Goal: Task Accomplishment & Management: Use online tool/utility

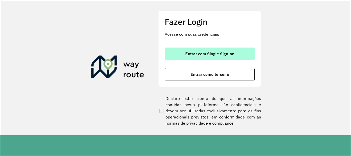
click at [202, 55] on span "Entrar com Single Sign-on" at bounding box center [209, 54] width 49 height 4
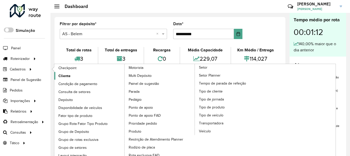
click at [75, 76] on link "Cliente" at bounding box center [89, 76] width 70 height 8
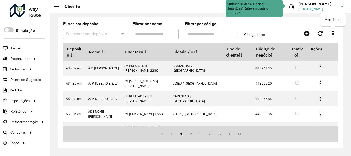
click at [334, 33] on icon at bounding box center [333, 34] width 1 height 6
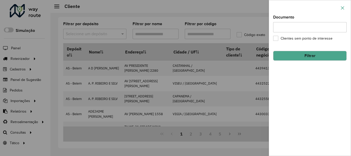
click at [339, 9] on button "button" at bounding box center [343, 8] width 8 height 8
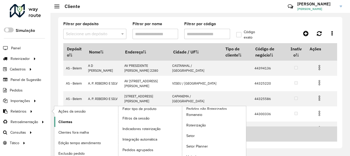
click at [62, 122] on span "Clientes" at bounding box center [65, 121] width 14 height 5
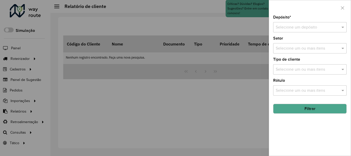
click at [311, 27] on input "text" at bounding box center [305, 27] width 58 height 6
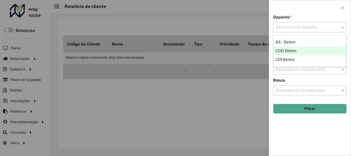
click at [285, 50] on span "CDD Belem" at bounding box center [286, 51] width 21 height 4
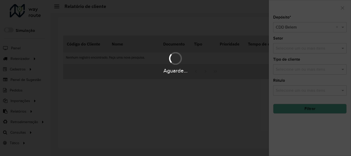
click at [289, 50] on div "Aguarde..." at bounding box center [175, 78] width 351 height 156
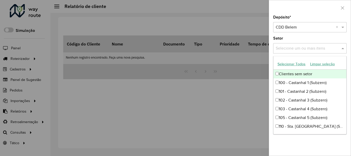
click at [289, 50] on input "text" at bounding box center [308, 49] width 66 height 6
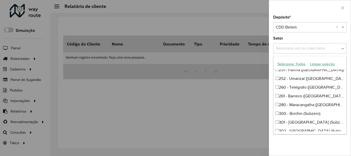
scroll to position [206, 0]
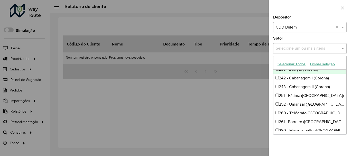
click at [309, 35] on div "Depósito * Selecione um depósito × CDD Belem × Setor Selecione um ou mais itens…" at bounding box center [310, 85] width 82 height 140
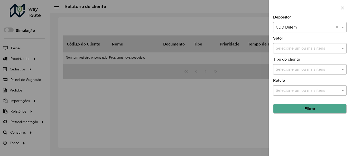
click at [297, 72] on input "text" at bounding box center [308, 70] width 66 height 6
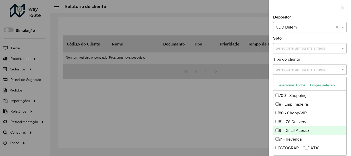
scroll to position [0, 0]
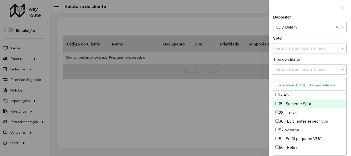
click at [299, 103] on div "15 - Somente Spot" at bounding box center [310, 104] width 73 height 9
click at [308, 56] on div "Depósito * Selecione um depósito × CDD Belem × Setor Selecione um ou mais itens…" at bounding box center [310, 85] width 82 height 140
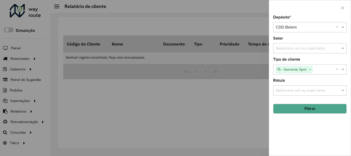
click at [316, 107] on button "Filtrar" at bounding box center [310, 109] width 74 height 10
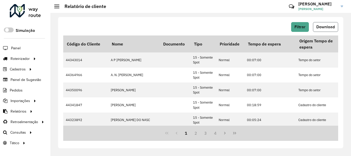
click at [320, 29] on span "Download" at bounding box center [326, 27] width 19 height 4
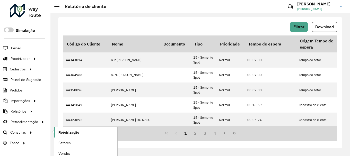
click at [67, 129] on link "Roteirização" at bounding box center [85, 132] width 63 height 10
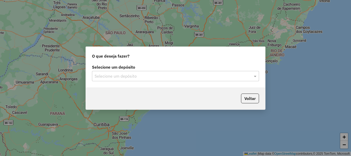
click at [191, 78] on input "text" at bounding box center [171, 76] width 152 height 6
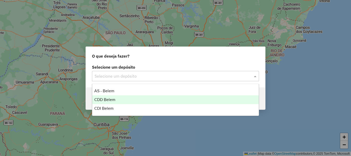
click at [129, 100] on div "CDD Belem" at bounding box center [175, 99] width 167 height 9
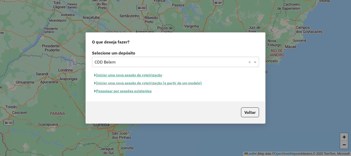
click at [136, 92] on button "Pesquisar por sessões existentes" at bounding box center [123, 91] width 62 height 8
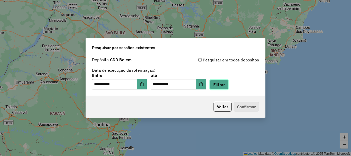
click at [226, 86] on button "Filtrar" at bounding box center [219, 85] width 18 height 10
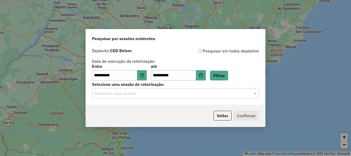
click at [186, 92] on input "text" at bounding box center [171, 94] width 152 height 6
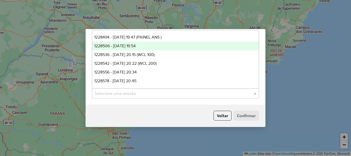
click at [146, 44] on div "1228506 - 12/08/2025 19:54" at bounding box center [175, 46] width 167 height 9
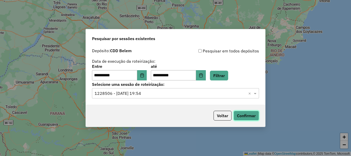
click at [243, 118] on button "Confirmar" at bounding box center [246, 116] width 25 height 10
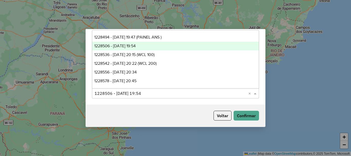
click at [147, 98] on div "Selecione uma sessão × 1228506 - 12/08/2025 19:54 ×" at bounding box center [175, 93] width 167 height 10
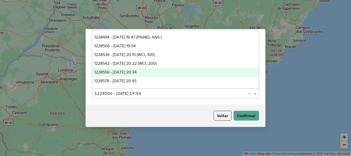
click at [137, 71] on span "1228556 - 12/08/2025 20:34" at bounding box center [115, 72] width 42 height 4
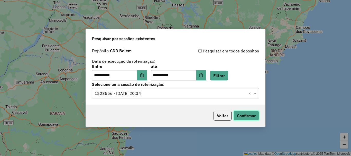
click at [235, 115] on button "Confirmar" at bounding box center [246, 116] width 25 height 10
click at [154, 92] on input "text" at bounding box center [171, 94] width 152 height 6
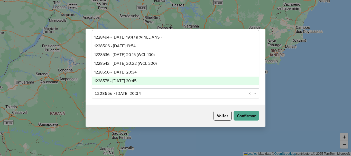
click at [137, 81] on span "1228578 - 12/08/2025 20:45" at bounding box center [115, 81] width 42 height 4
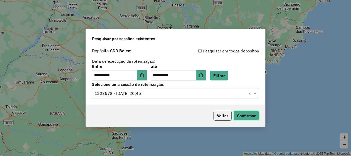
click at [248, 115] on button "Confirmar" at bounding box center [246, 116] width 25 height 10
click at [144, 74] on icon "Choose Date" at bounding box center [141, 75] width 3 height 4
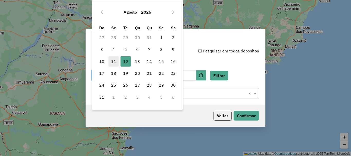
click at [113, 62] on span "11" at bounding box center [114, 61] width 10 height 10
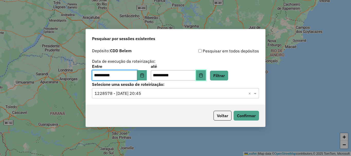
click at [203, 76] on icon "Choose Date" at bounding box center [201, 75] width 4 height 4
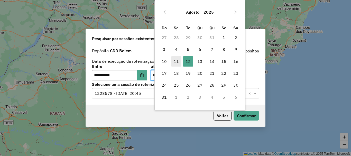
click at [175, 64] on span "11" at bounding box center [176, 61] width 10 height 10
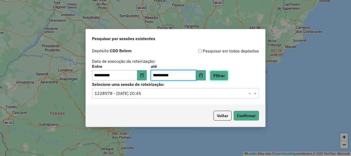
click at [228, 74] on button "Filtrar" at bounding box center [219, 76] width 18 height 10
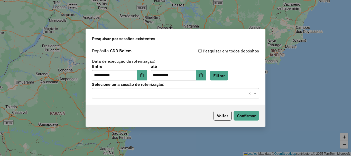
click at [186, 95] on input "text" at bounding box center [171, 94] width 152 height 6
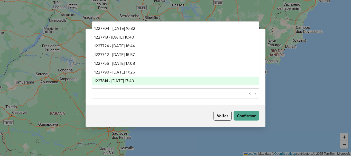
click at [134, 79] on span "1227814 - 11/08/2025 17:40" at bounding box center [114, 81] width 40 height 4
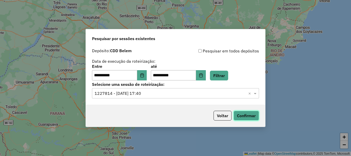
click at [255, 117] on button "Confirmar" at bounding box center [246, 116] width 25 height 10
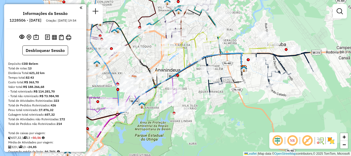
drag, startPoint x: 247, startPoint y: 135, endPoint x: 259, endPoint y: 93, distance: 43.6
click at [257, 95] on div "Janela de atendimento Grade de atendimento Capacidade Transportadoras Veículos …" at bounding box center [175, 78] width 351 height 156
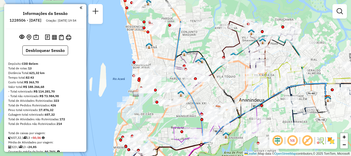
drag, startPoint x: 259, startPoint y: 93, endPoint x: 338, endPoint y: 130, distance: 87.3
click at [338, 130] on div "Janela de atendimento Grade de atendimento Capacidade Transportadoras Veículos …" at bounding box center [175, 78] width 351 height 156
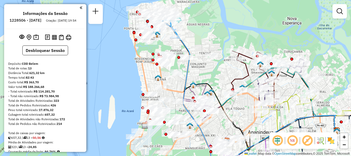
drag, startPoint x: 204, startPoint y: 46, endPoint x: 213, endPoint y: 78, distance: 33.3
click at [213, 78] on div "Janela de atendimento Grade de atendimento Capacidade Transportadoras Veículos …" at bounding box center [175, 78] width 351 height 156
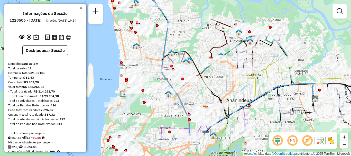
drag, startPoint x: 213, startPoint y: 78, endPoint x: 179, endPoint y: 29, distance: 59.1
click at [190, 43] on div "Janela de atendimento Grade de atendimento Capacidade Transportadoras Veículos …" at bounding box center [175, 78] width 351 height 156
click at [179, 29] on div "Janela de atendimento Grade de atendimento Capacidade Transportadoras Veículos …" at bounding box center [175, 78] width 351 height 156
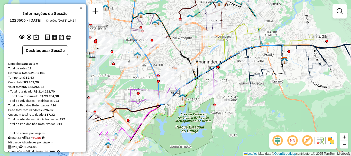
drag, startPoint x: 270, startPoint y: 122, endPoint x: 245, endPoint y: 92, distance: 39.3
click at [245, 92] on div "Janela de atendimento Grade de atendimento Capacidade Transportadoras Veículos …" at bounding box center [175, 78] width 351 height 156
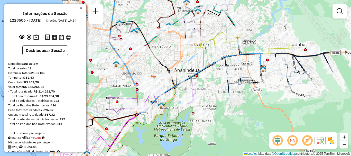
drag, startPoint x: 245, startPoint y: 92, endPoint x: 223, endPoint y: 100, distance: 23.0
click at [223, 100] on div "Janela de atendimento Grade de atendimento Capacidade Transportadoras Veículos …" at bounding box center [175, 78] width 351 height 156
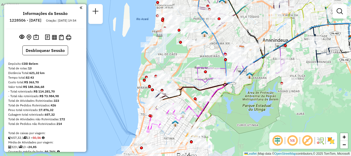
drag, startPoint x: 202, startPoint y: 100, endPoint x: 291, endPoint y: 70, distance: 93.4
click at [291, 70] on div "Janela de atendimento Grade de atendimento Capacidade Transportadoras Veículos …" at bounding box center [175, 78] width 351 height 156
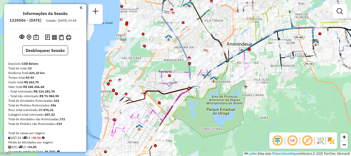
drag, startPoint x: 163, startPoint y: 64, endPoint x: 168, endPoint y: 60, distance: 6.7
click at [168, 60] on div "Janela de atendimento Grade de atendimento Capacidade Transportadoras Veículos …" at bounding box center [175, 78] width 351 height 156
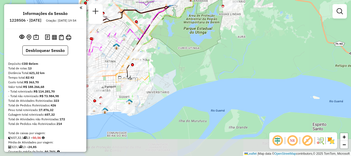
drag, startPoint x: 189, startPoint y: 125, endPoint x: 186, endPoint y: 79, distance: 46.1
click at [186, 79] on div "Janela de atendimento Grade de atendimento Capacidade Transportadoras Veículos …" at bounding box center [175, 78] width 351 height 156
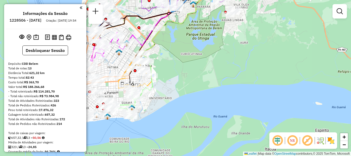
drag, startPoint x: 201, startPoint y: 59, endPoint x: 217, endPoint y: 92, distance: 36.3
click at [216, 90] on div "Janela de atendimento Grade de atendimento Capacidade Transportadoras Veículos …" at bounding box center [175, 78] width 351 height 156
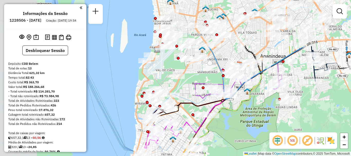
drag, startPoint x: 218, startPoint y: 82, endPoint x: 255, endPoint y: 134, distance: 64.0
click at [251, 128] on div "Janela de atendimento Grade de atendimento Capacidade Transportadoras Veículos …" at bounding box center [175, 78] width 351 height 156
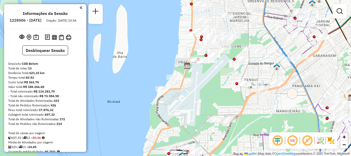
drag, startPoint x: 263, startPoint y: 40, endPoint x: 257, endPoint y: 56, distance: 16.8
click at [257, 56] on div "Janela de atendimento Grade de atendimento Capacidade Transportadoras Veículos …" at bounding box center [175, 78] width 351 height 156
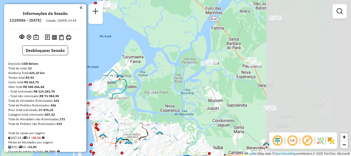
drag, startPoint x: 280, startPoint y: 42, endPoint x: 202, endPoint y: 77, distance: 85.6
click at [185, 103] on div "Janela de atendimento Grade de atendimento Capacidade Transportadoras Veículos …" at bounding box center [175, 78] width 351 height 156
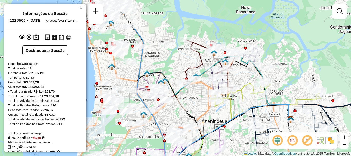
drag, startPoint x: 177, startPoint y: 62, endPoint x: 201, endPoint y: 103, distance: 46.7
click at [201, 103] on div "Janela de atendimento Grade de atendimento Capacidade Transportadoras Veículos …" at bounding box center [175, 78] width 351 height 156
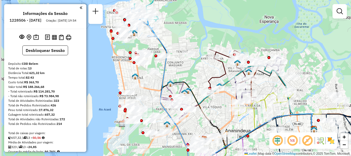
drag, startPoint x: 152, startPoint y: 20, endPoint x: 178, endPoint y: 31, distance: 27.9
click at [177, 31] on div "Janela de atendimento Grade de atendimento Capacidade Transportadoras Veículos …" at bounding box center [175, 78] width 351 height 156
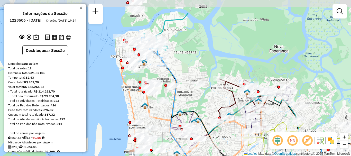
drag, startPoint x: 177, startPoint y: 31, endPoint x: 185, endPoint y: 59, distance: 28.6
click at [185, 59] on div "Janela de atendimento Grade de atendimento Capacidade Transportadoras Veículos …" at bounding box center [175, 78] width 351 height 156
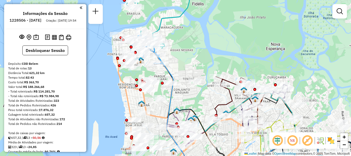
drag, startPoint x: 215, startPoint y: 110, endPoint x: 204, endPoint y: 97, distance: 16.7
click at [207, 101] on div "Janela de atendimento Grade de atendimento Capacidade Transportadoras Veículos …" at bounding box center [175, 78] width 351 height 156
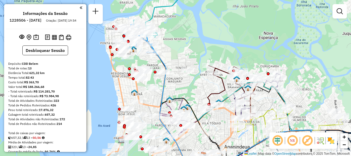
drag, startPoint x: 308, startPoint y: 86, endPoint x: 292, endPoint y: 62, distance: 28.7
click at [292, 62] on div "Janela de atendimento Grade de atendimento Capacidade Transportadoras Veículos …" at bounding box center [175, 78] width 351 height 156
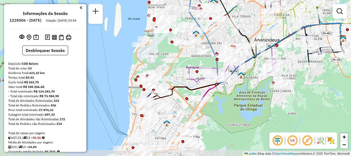
drag, startPoint x: 252, startPoint y: 128, endPoint x: 308, endPoint y: 57, distance: 89.8
click at [308, 57] on icon at bounding box center [354, 43] width 117 height 43
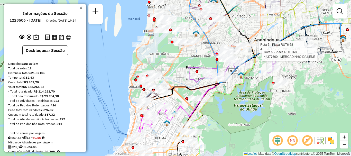
drag, startPoint x: 249, startPoint y: 131, endPoint x: 228, endPoint y: 96, distance: 40.5
click at [229, 99] on div "Rota 5 - Placa RUT6I68 44354717 - DANIEL COSTA MAIA Rota 5 - Placa RUT6I68 4437…" at bounding box center [175, 78] width 351 height 156
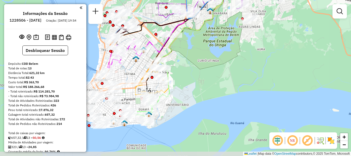
drag, startPoint x: 231, startPoint y: 117, endPoint x: 225, endPoint y: 56, distance: 61.5
click at [221, 67] on div "Rota 5 - Placa RUT6I68 44354717 - DANIEL COSTA MAIA Rota 5 - Placa RUT6I68 4437…" at bounding box center [175, 78] width 351 height 156
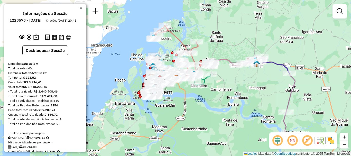
drag, startPoint x: 238, startPoint y: 93, endPoint x: 185, endPoint y: 43, distance: 73.0
click at [205, 57] on div "Janela de atendimento Grade de atendimento Capacidade Transportadoras Veículos …" at bounding box center [175, 78] width 351 height 156
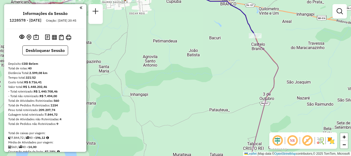
drag, startPoint x: 227, startPoint y: 74, endPoint x: 214, endPoint y: 38, distance: 37.7
click at [214, 38] on div "Janela de atendimento Grade de atendimento Capacidade Transportadoras Veículos …" at bounding box center [175, 78] width 351 height 156
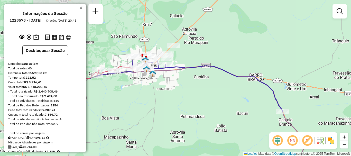
drag, startPoint x: 214, startPoint y: 38, endPoint x: 242, endPoint y: 114, distance: 80.8
click at [242, 114] on div "Janela de atendimento Grade de atendimento Capacidade Transportadoras Veículos …" at bounding box center [175, 78] width 351 height 156
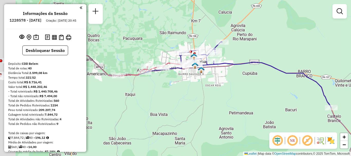
drag, startPoint x: 199, startPoint y: 101, endPoint x: 233, endPoint y: 94, distance: 35.2
click at [233, 94] on div "Janela de atendimento Grade de atendimento Capacidade Transportadoras Veículos …" at bounding box center [175, 78] width 351 height 156
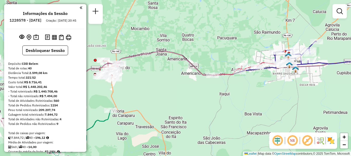
drag, startPoint x: 281, startPoint y: 80, endPoint x: 310, endPoint y: 93, distance: 31.5
click at [310, 93] on div "Janela de atendimento Grade de atendimento Capacidade Transportadoras Veículos …" at bounding box center [175, 78] width 351 height 156
click at [203, 87] on div "Janela de atendimento Grade de atendimento Capacidade Transportadoras Veículos …" at bounding box center [175, 78] width 351 height 156
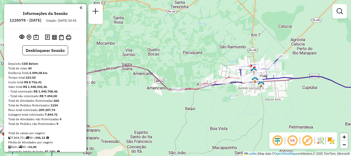
drag, startPoint x: 326, startPoint y: 79, endPoint x: 286, endPoint y: 95, distance: 42.7
click at [288, 95] on div "Janela de atendimento Grade de atendimento Capacidade Transportadoras Veículos …" at bounding box center [175, 78] width 351 height 156
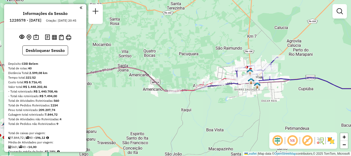
click at [248, 85] on div "Janela de atendimento Grade de atendimento Capacidade Transportadoras Veículos …" at bounding box center [175, 78] width 351 height 156
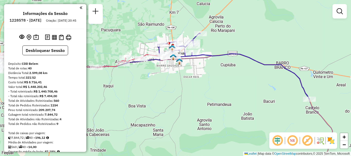
click at [33, 22] on h6 "1228578 - 12/08/2025" at bounding box center [26, 20] width 32 height 5
copy h6 "1228578"
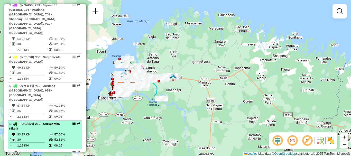
scroll to position [360, 0]
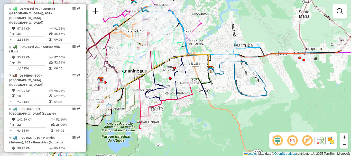
drag, startPoint x: 159, startPoint y: 106, endPoint x: 279, endPoint y: 86, distance: 121.5
click at [279, 86] on div "Janela de atendimento Grade de atendimento Capacidade Transportadoras Veículos …" at bounding box center [175, 78] width 351 height 156
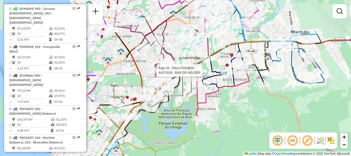
select select "**********"
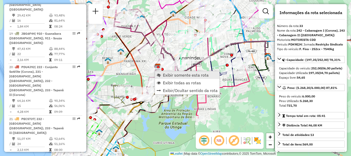
scroll to position [1266, 0]
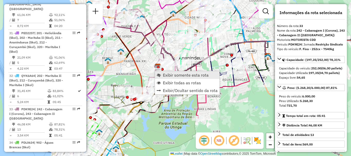
click at [170, 74] on span "Exibir somente esta rota" at bounding box center [186, 75] width 46 height 4
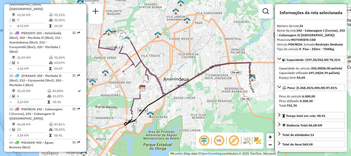
scroll to position [1215, 0]
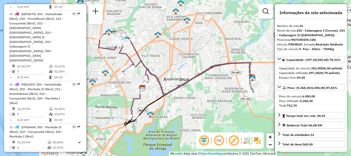
click at [219, 108] on div "Janela de atendimento Grade de atendimento Capacidade Transportadoras Veículos …" at bounding box center [175, 78] width 351 height 156
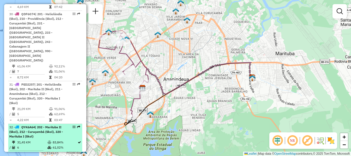
click at [62, 140] on td "83,84%" at bounding box center [64, 142] width 25 height 5
select select "**********"
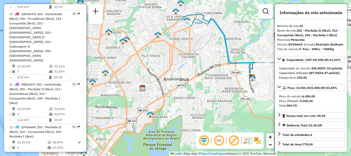
click at [164, 51] on div "Janela de atendimento Grade de atendimento Capacidade Transportadoras Veículos …" at bounding box center [175, 78] width 351 height 156
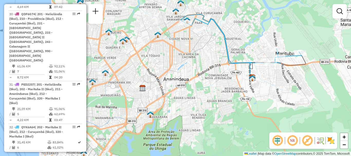
click at [164, 51] on div "Janela de atendimento Grade de atendimento Capacidade Transportadoras Veículos …" at bounding box center [175, 78] width 351 height 156
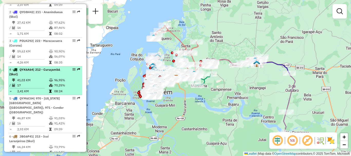
scroll to position [283, 0]
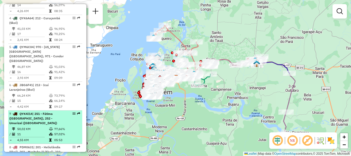
click at [40, 127] on td "50,02 KM" at bounding box center [33, 129] width 32 height 5
select select "**********"
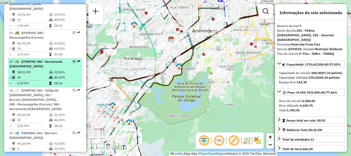
scroll to position [1003, 0]
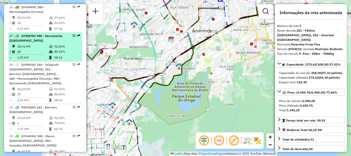
click at [50, 134] on span "| 940 - Marco (Bohemia), 960 - Canudos (Bohemia)" at bounding box center [32, 140] width 47 height 13
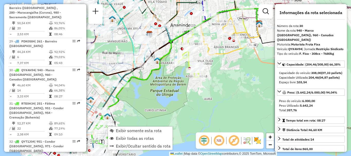
scroll to position [1104, 0]
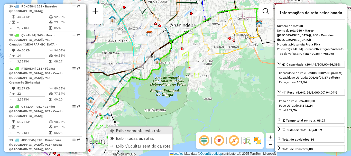
click at [119, 129] on span "Exibir somente esta rota" at bounding box center [139, 131] width 46 height 4
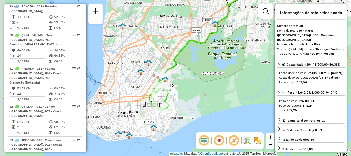
drag, startPoint x: 178, startPoint y: 122, endPoint x: 235, endPoint y: 86, distance: 67.2
click at [237, 85] on div "Janela de atendimento Grade de atendimento Capacidade Transportadoras Veículos …" at bounding box center [175, 78] width 351 height 156
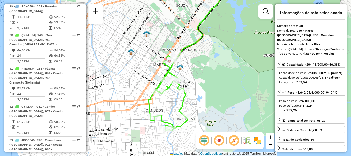
drag, startPoint x: 200, startPoint y: 88, endPoint x: 218, endPoint y: 91, distance: 17.5
click at [218, 91] on div "Janela de atendimento Grade de atendimento Capacidade Transportadoras Veículos …" at bounding box center [175, 78] width 351 height 156
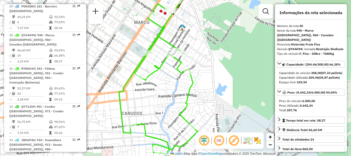
drag, startPoint x: 163, startPoint y: 104, endPoint x: 159, endPoint y: 95, distance: 9.1
click at [159, 95] on div "Janela de atendimento Grade de atendimento Capacidade Transportadoras Veículos …" at bounding box center [175, 78] width 351 height 156
